Goal: Navigation & Orientation: Find specific page/section

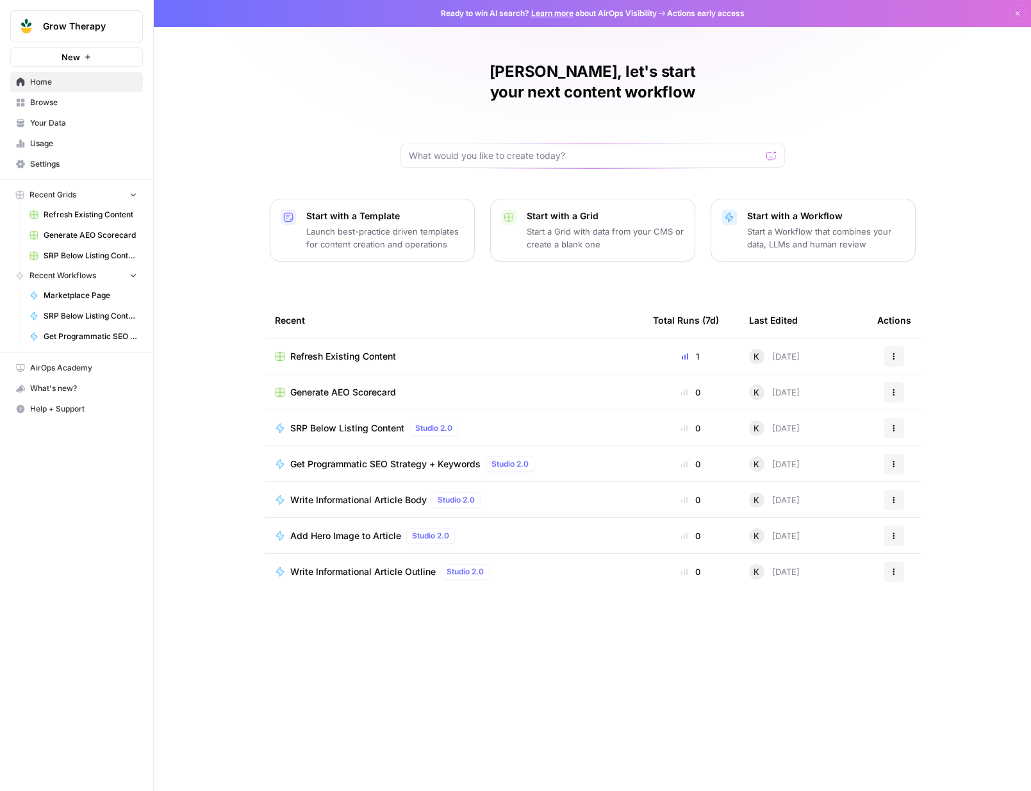
click at [308, 350] on span "Refresh Existing Content" at bounding box center [343, 356] width 106 height 13
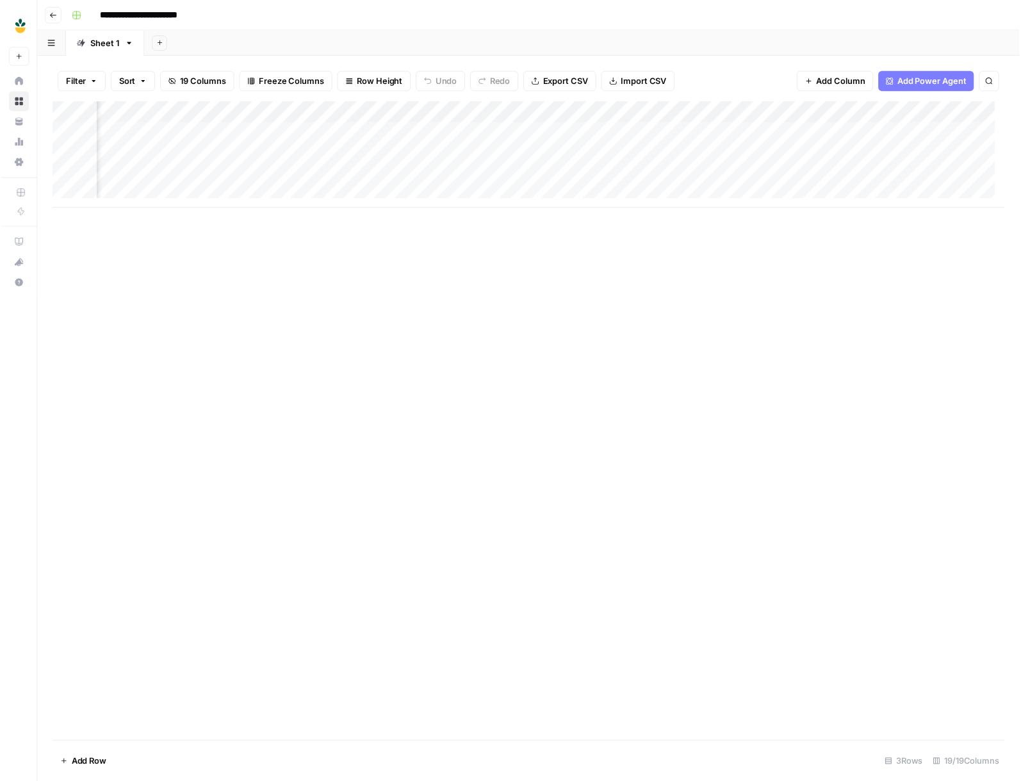
scroll to position [0, 1556]
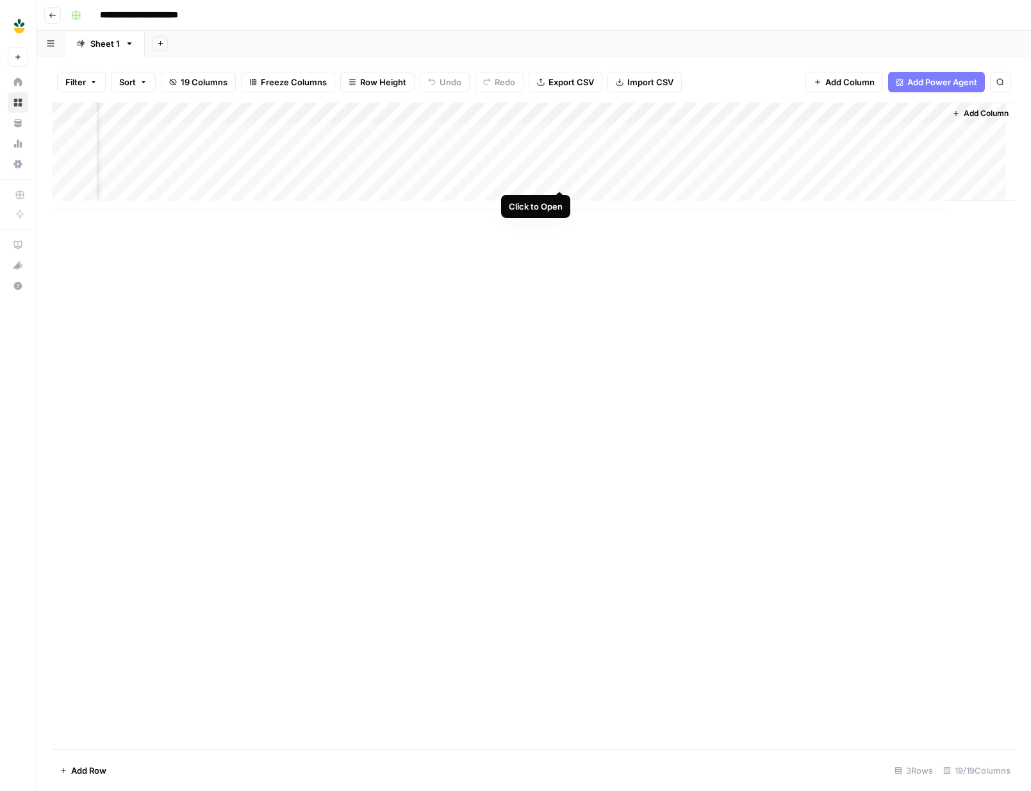
click at [555, 176] on div "Add Column" at bounding box center [534, 157] width 964 height 108
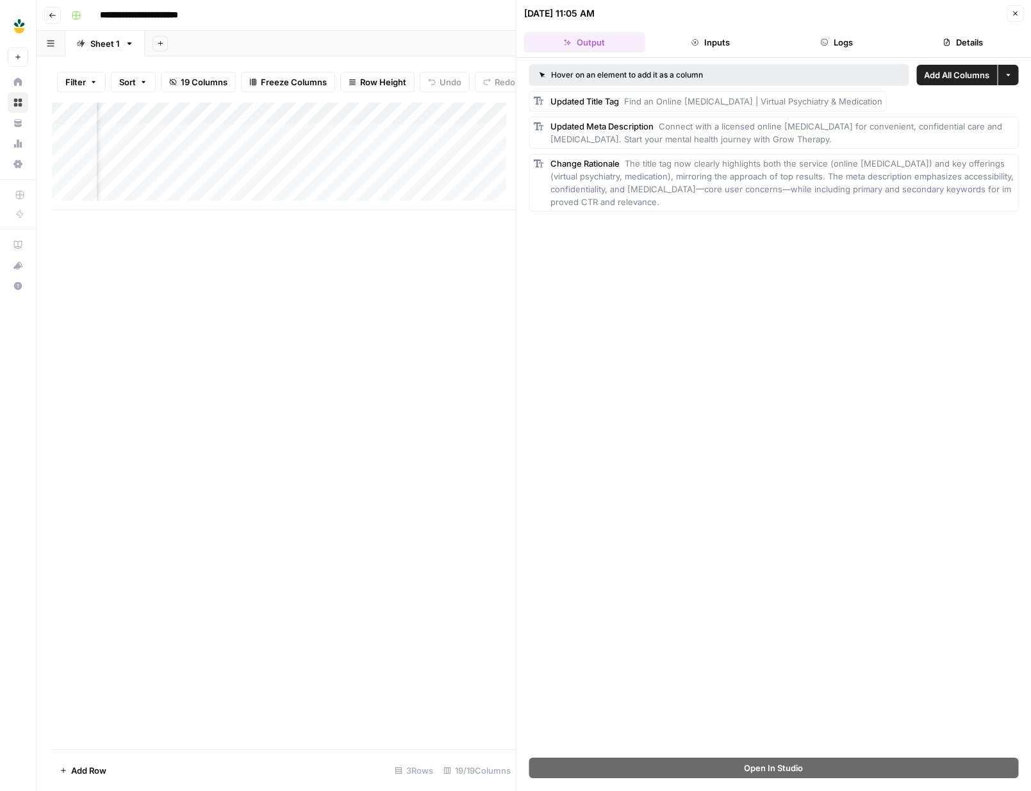
click at [1014, 17] on icon "button" at bounding box center [1015, 14] width 8 height 8
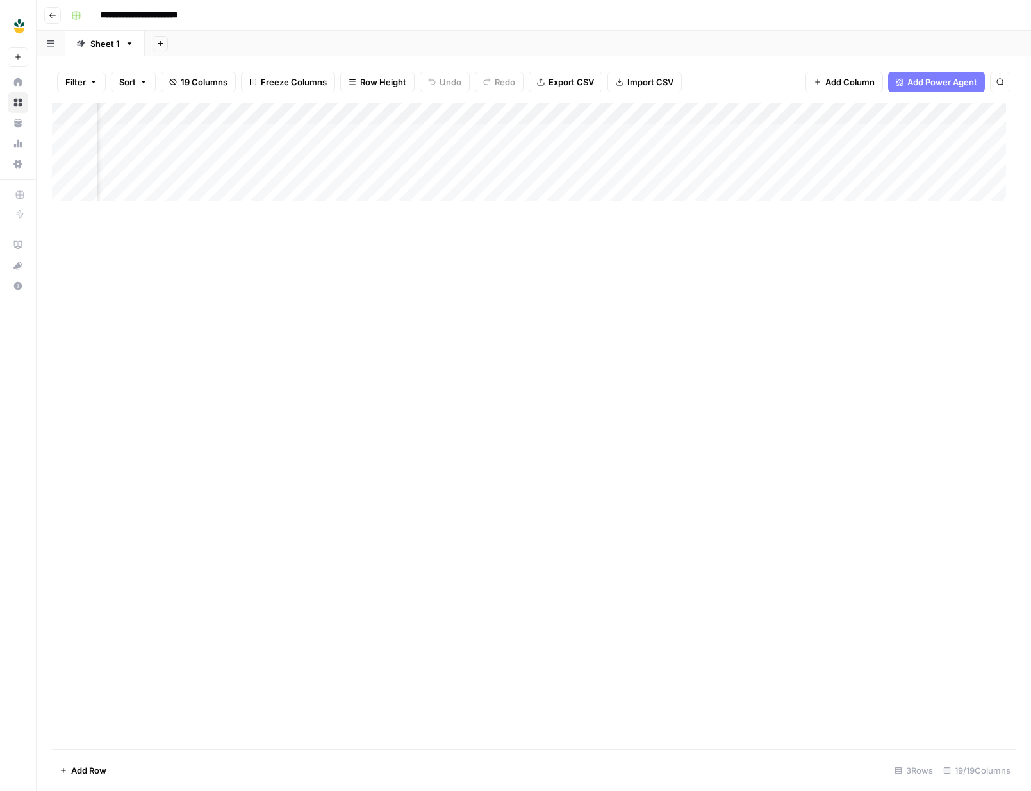
scroll to position [0, 1313]
click at [468, 156] on div "Add Column" at bounding box center [534, 157] width 964 height 108
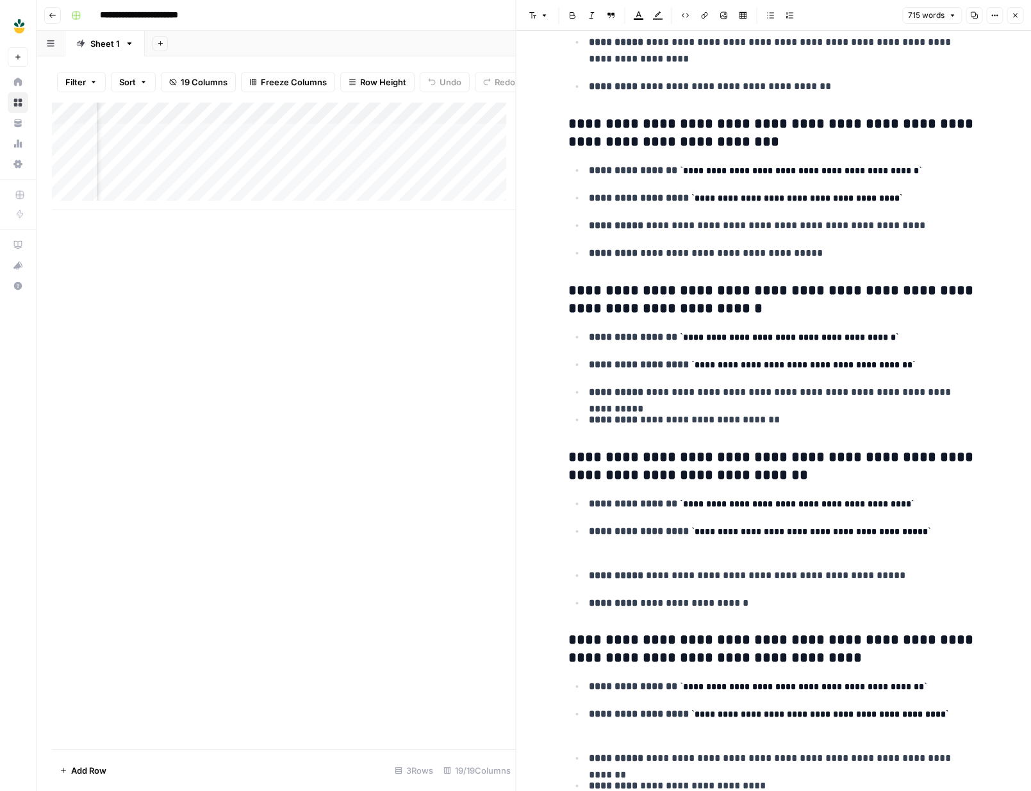
scroll to position [572, 0]
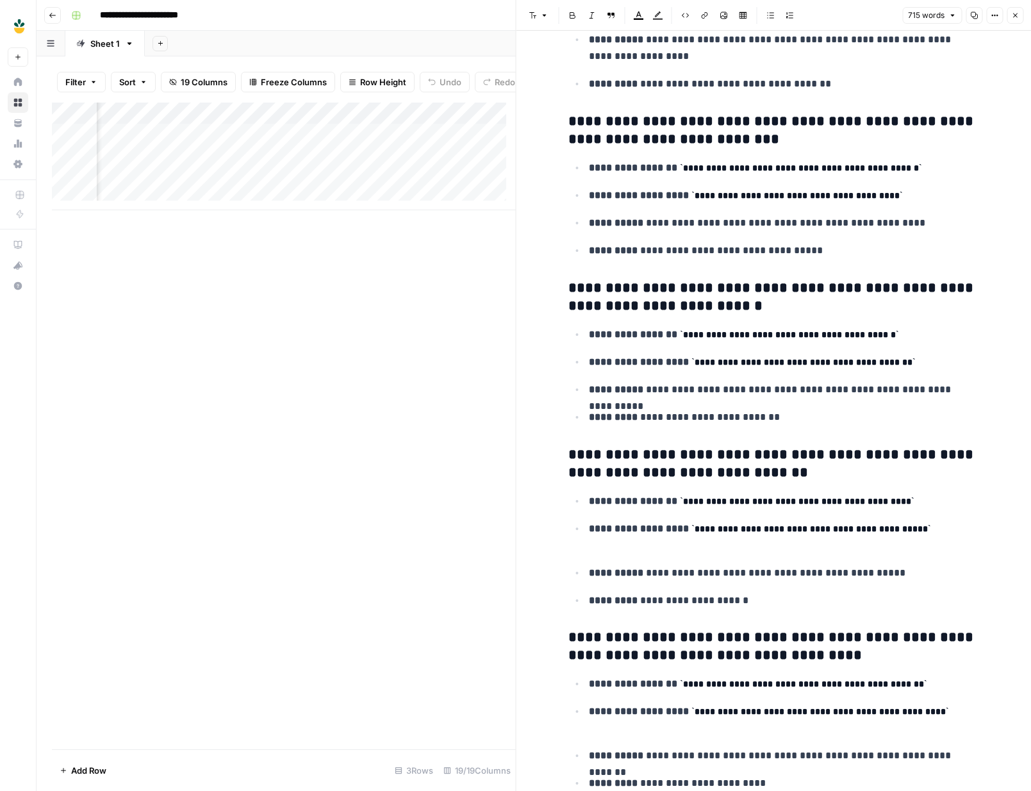
drag, startPoint x: 1014, startPoint y: 12, endPoint x: 1007, endPoint y: 17, distance: 7.8
click at [1014, 13] on icon "button" at bounding box center [1015, 16] width 8 height 8
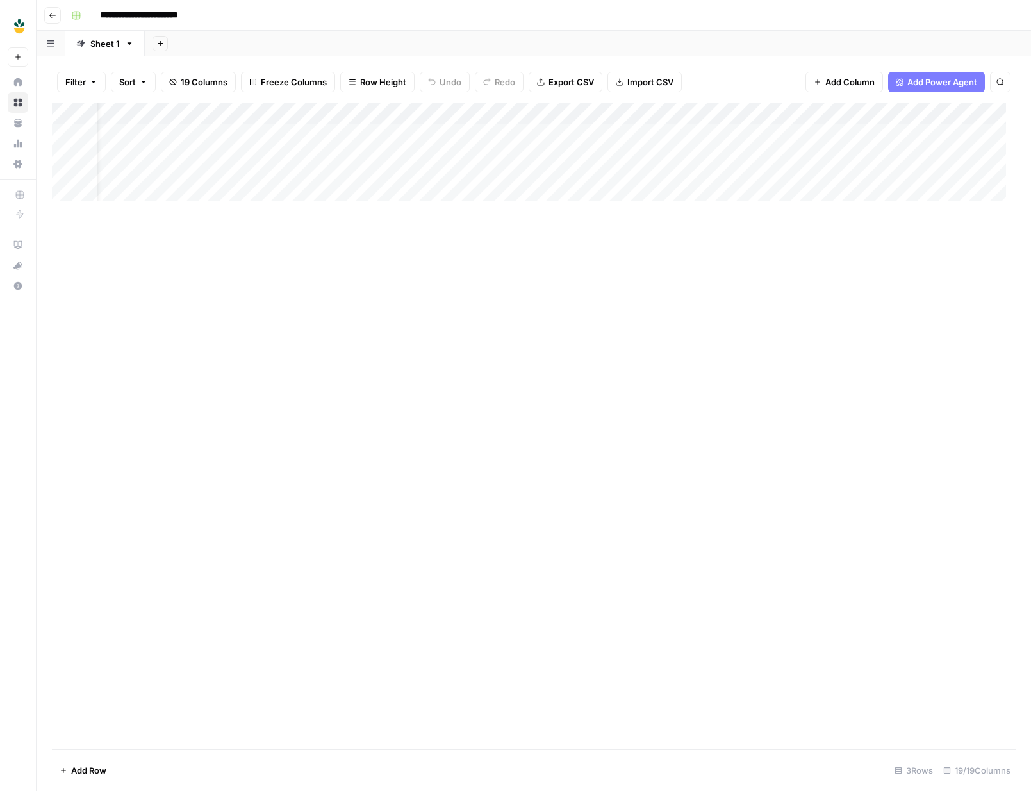
scroll to position [0, 42]
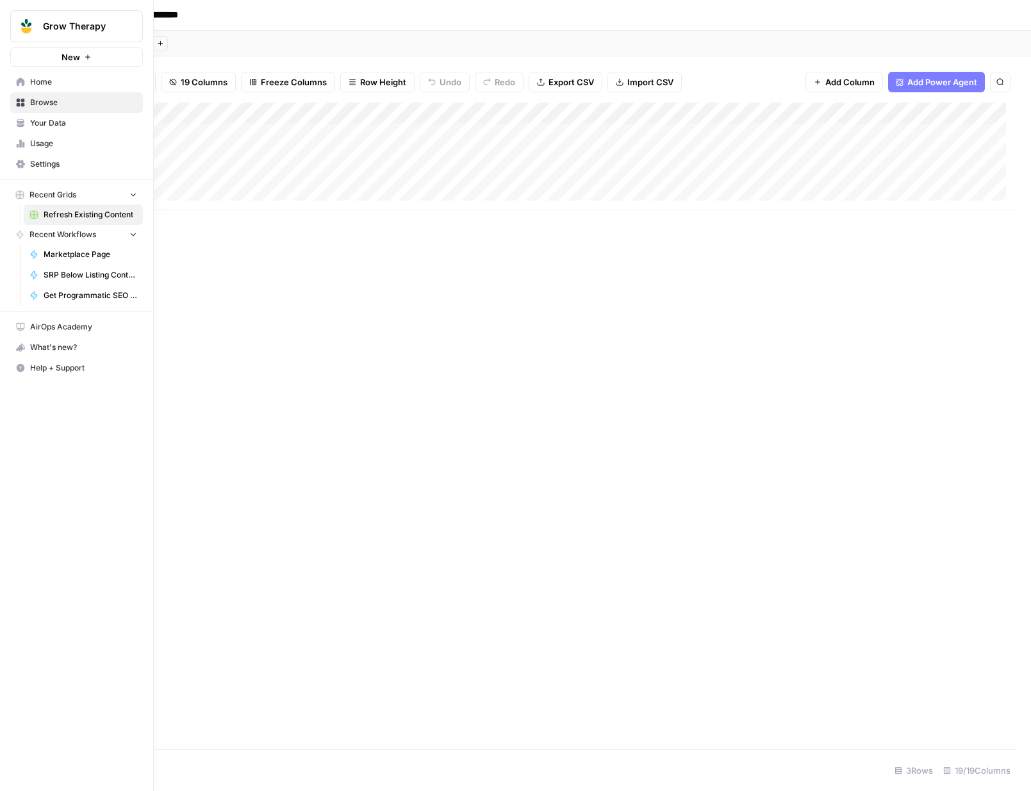
click at [20, 78] on icon at bounding box center [20, 82] width 9 height 9
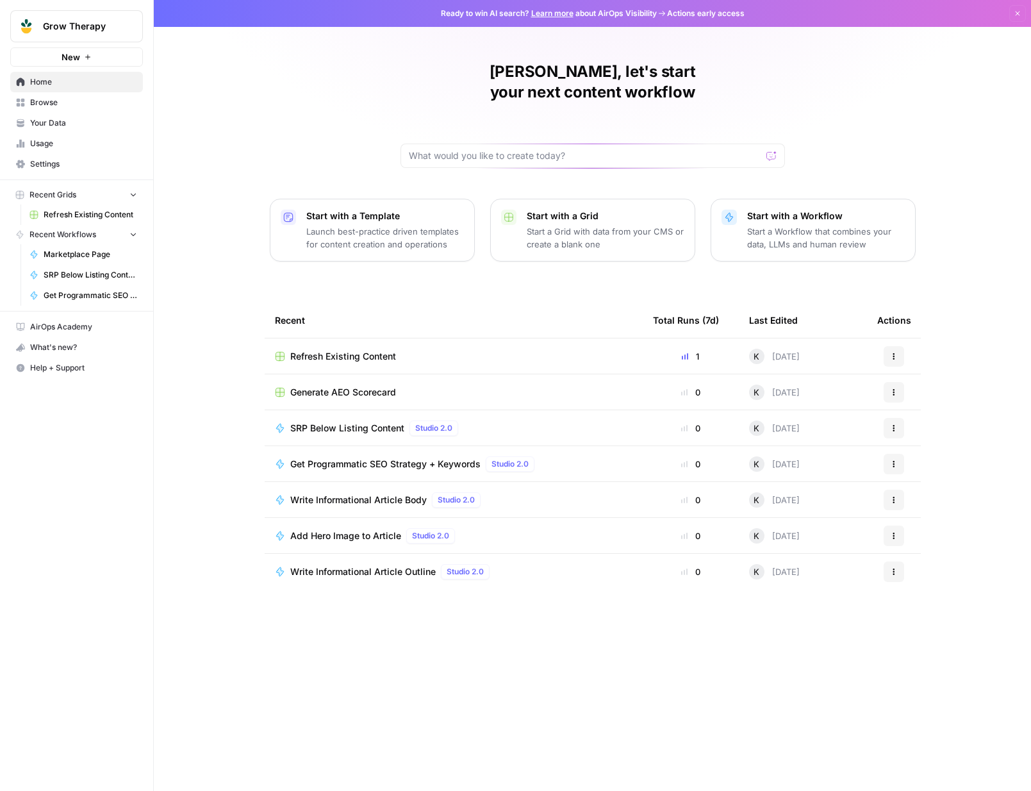
click at [39, 167] on span "Settings" at bounding box center [83, 164] width 107 height 12
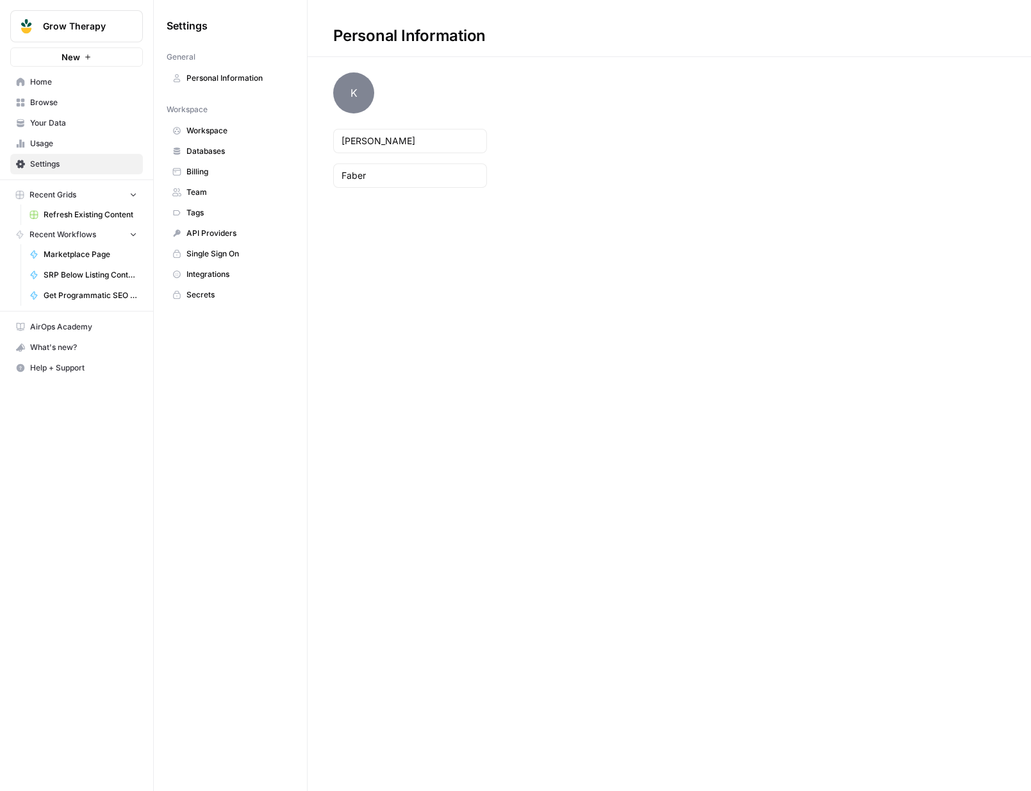
click at [43, 148] on span "Usage" at bounding box center [83, 144] width 107 height 12
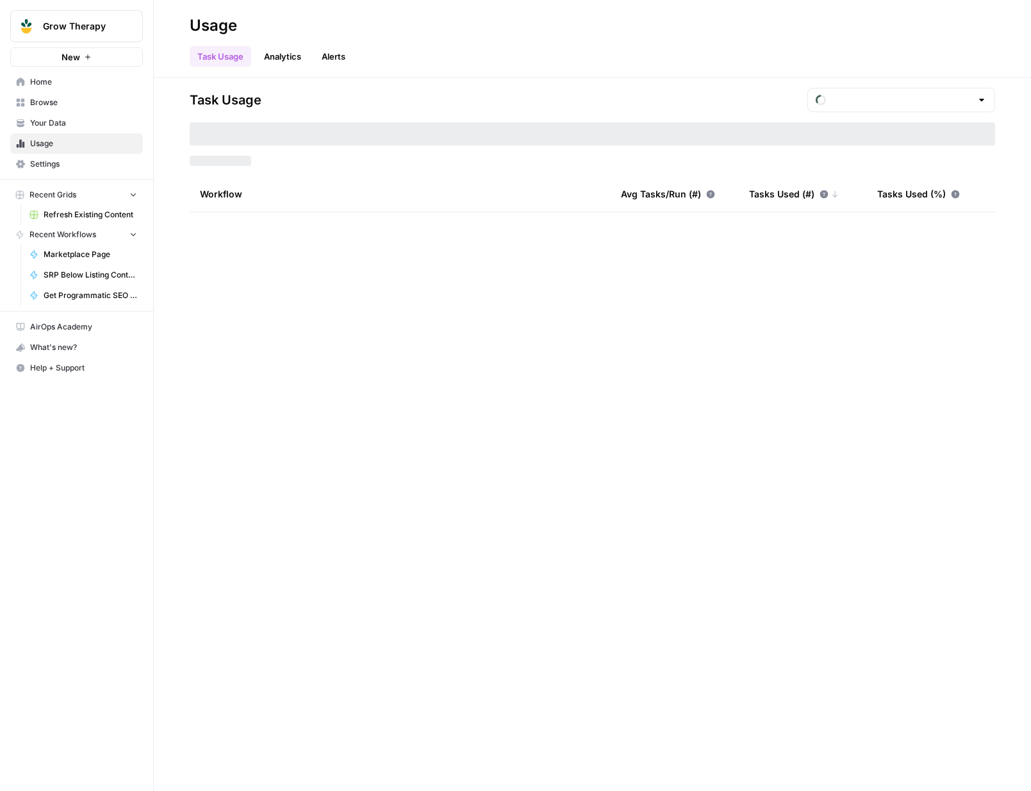
type input "August Included Tasks"
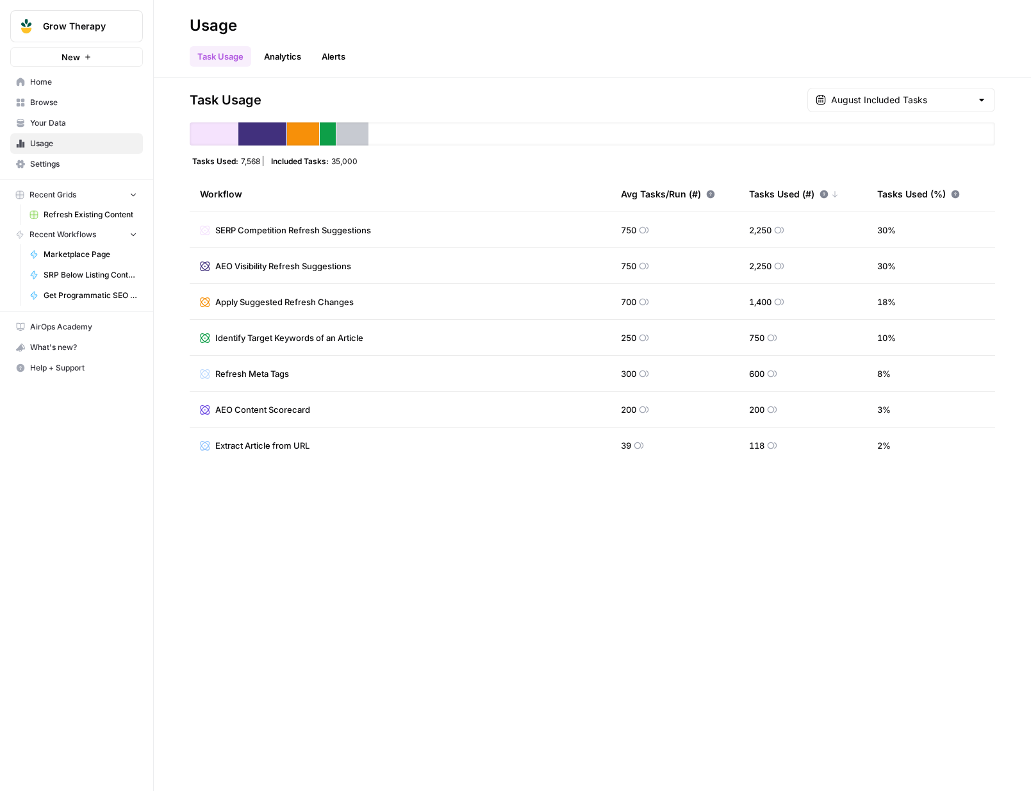
click at [644, 227] on icon at bounding box center [644, 230] width 10 height 10
drag, startPoint x: 219, startPoint y: 233, endPoint x: 404, endPoint y: 232, distance: 185.2
click at [404, 232] on td "SERP Competition Refresh Suggestions" at bounding box center [400, 229] width 421 height 35
click at [405, 232] on td "SERP Competition Refresh Suggestions" at bounding box center [400, 229] width 421 height 35
click at [272, 58] on link "Analytics" at bounding box center [282, 56] width 53 height 21
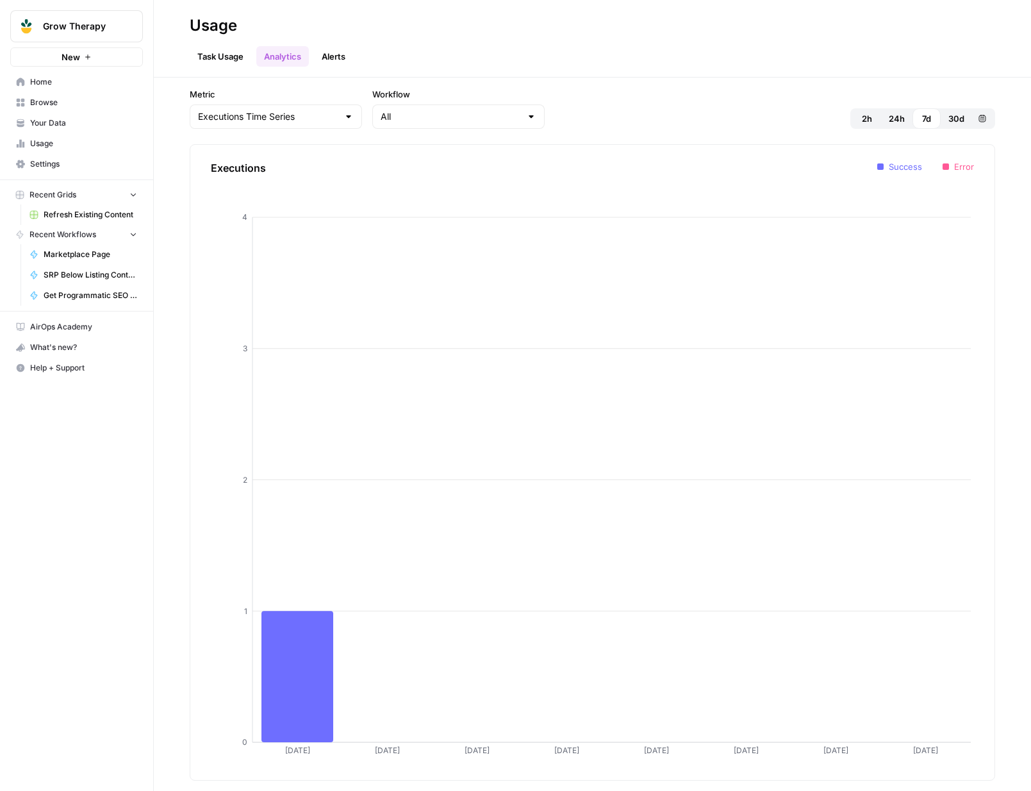
click at [349, 54] on button "Alerts" at bounding box center [333, 56] width 39 height 21
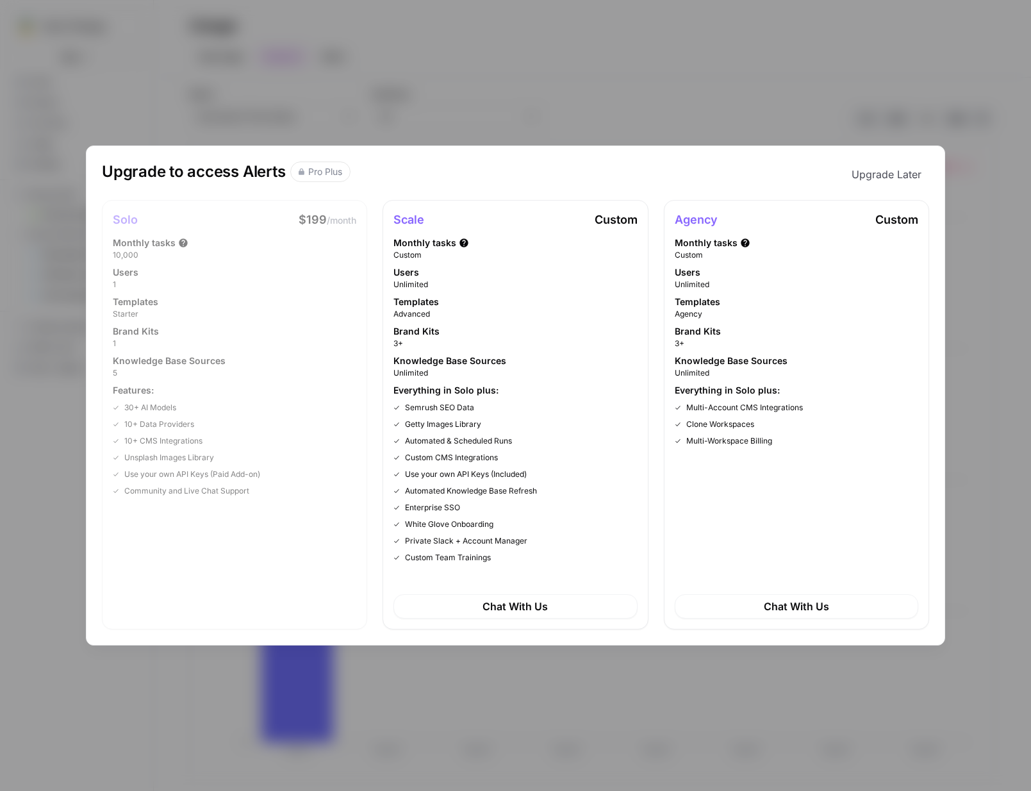
click at [184, 78] on div "Upgrade to access Alerts Pro Plus Upgrade Later Solo $199 /month Monthly tasks …" at bounding box center [515, 395] width 1031 height 791
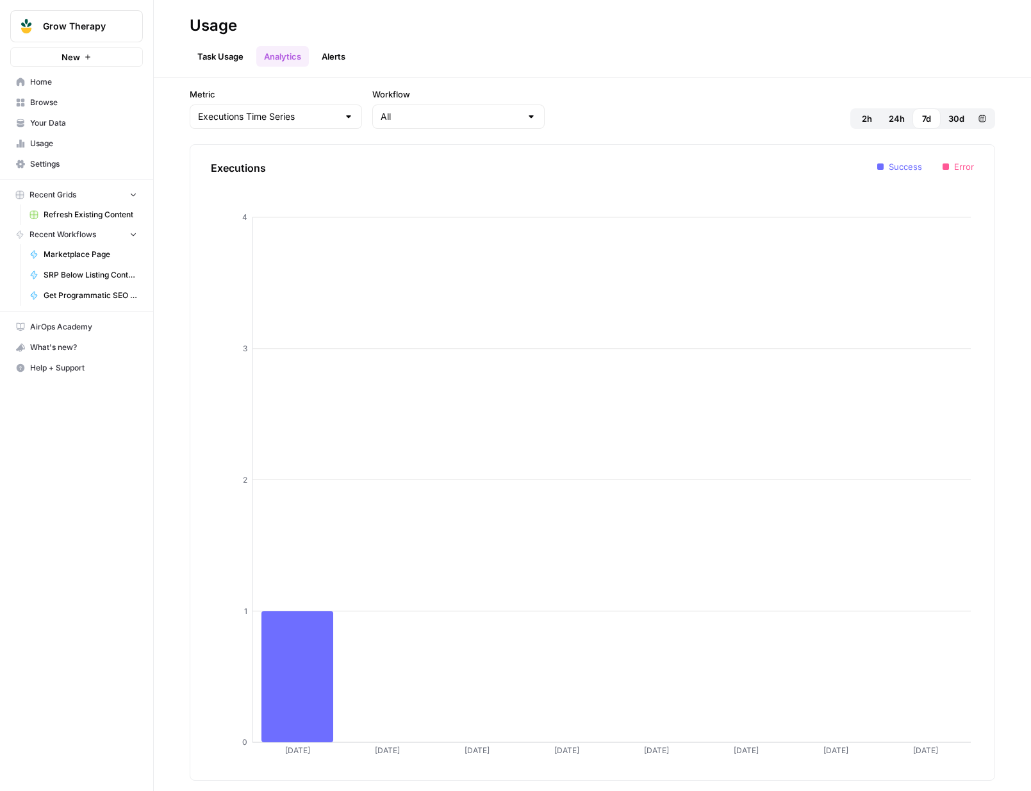
click at [47, 142] on span "Usage" at bounding box center [83, 144] width 107 height 12
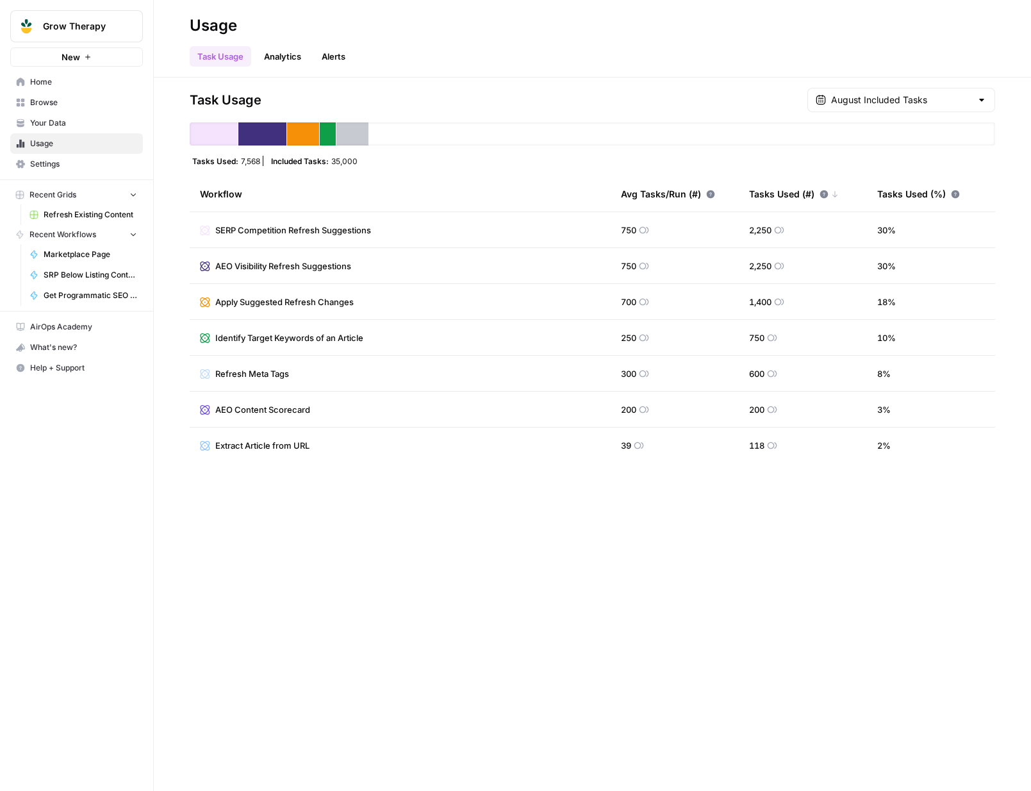
click at [59, 88] on link "Home" at bounding box center [76, 82] width 133 height 21
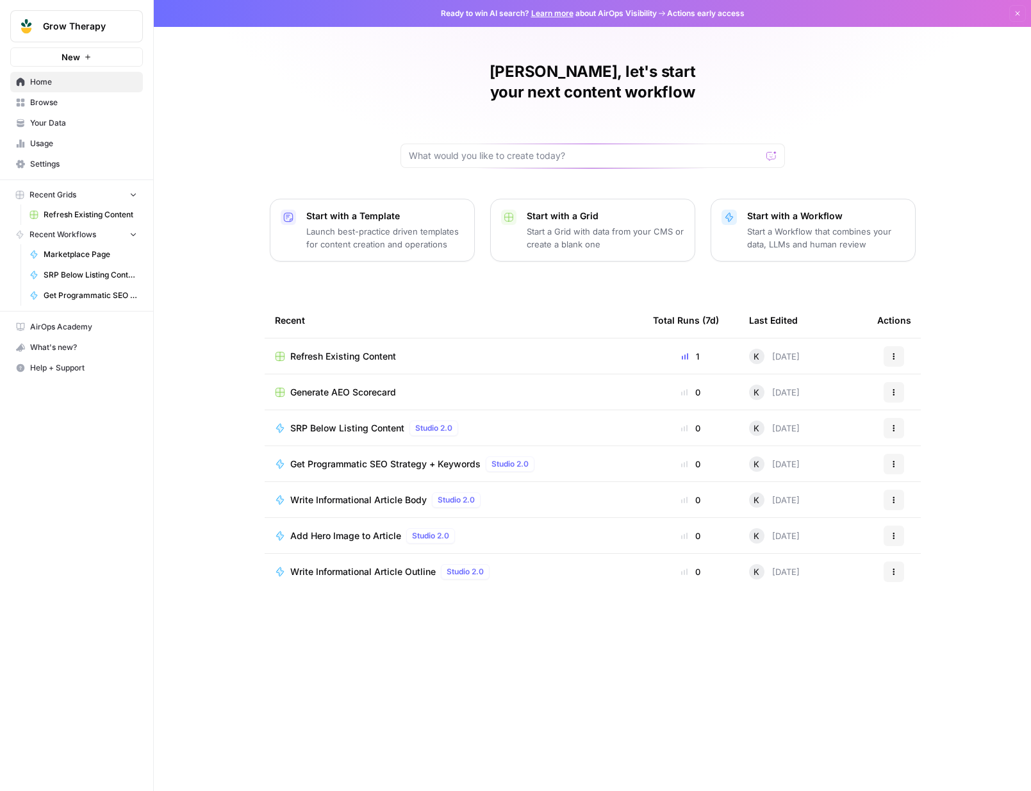
click at [40, 160] on span "Settings" at bounding box center [83, 164] width 107 height 12
